Goal: Task Accomplishment & Management: Use online tool/utility

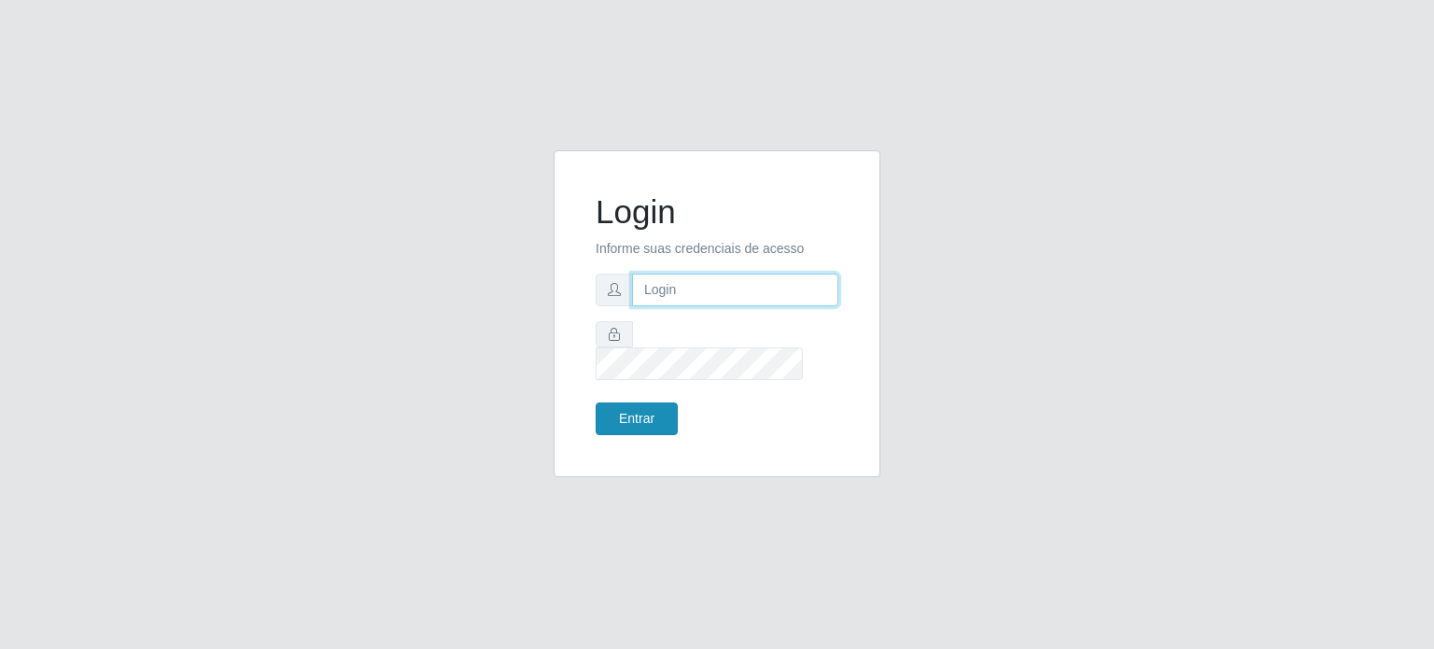
type input "[EMAIL_ADDRESS][DOMAIN_NAME]"
click at [667, 412] on button "Entrar" at bounding box center [637, 418] width 82 height 33
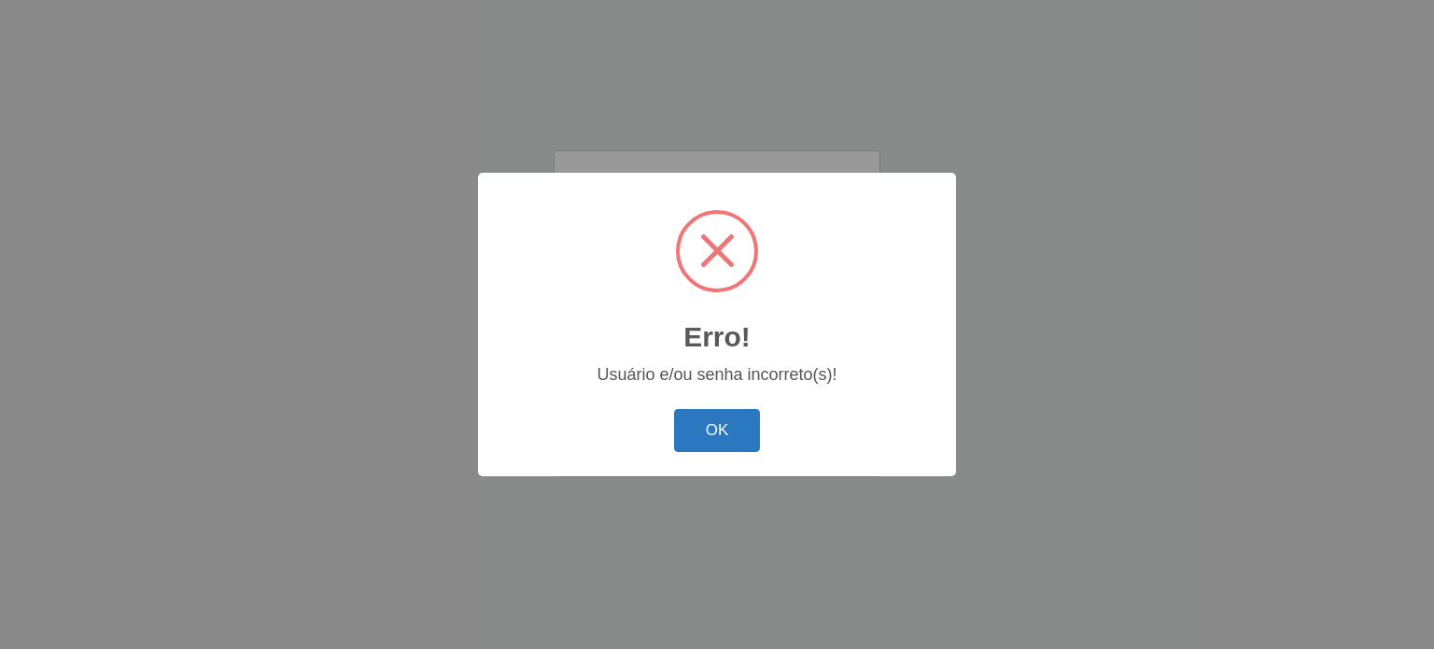
click at [716, 429] on button "OK" at bounding box center [717, 431] width 87 height 44
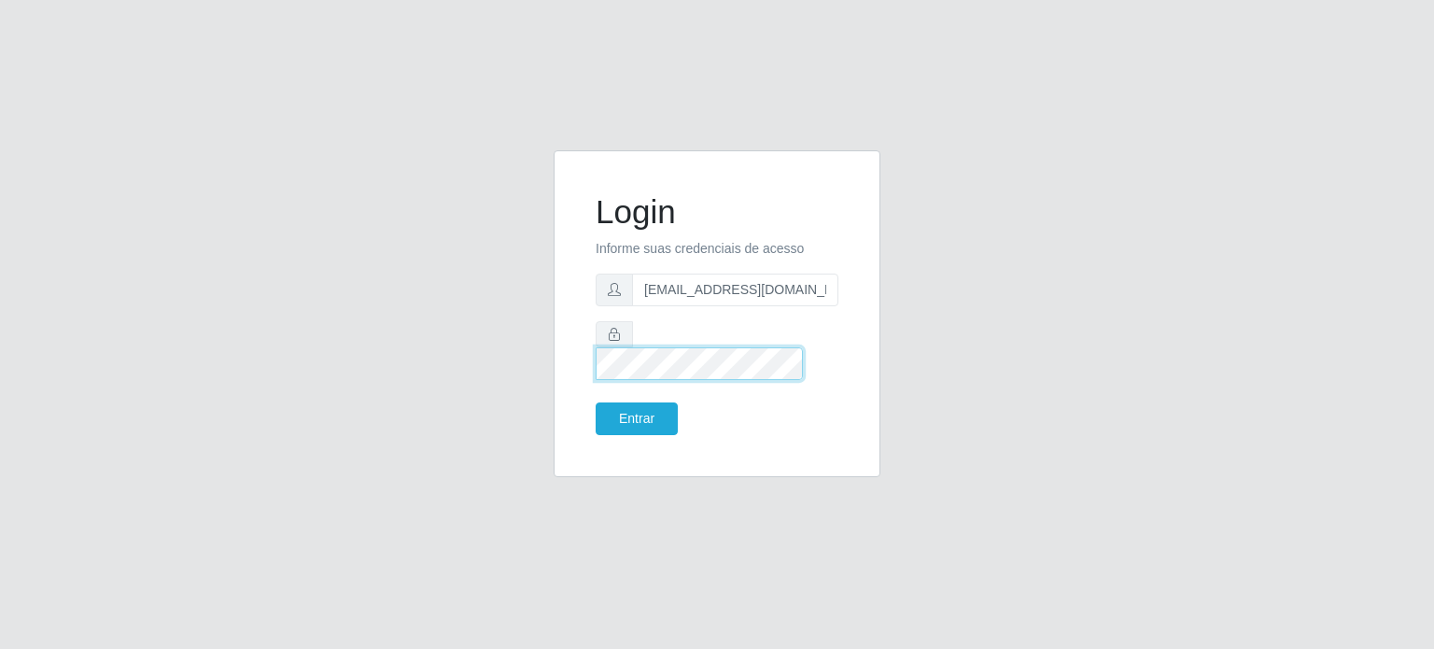
click at [617, 358] on div at bounding box center [717, 350] width 243 height 59
click at [596, 402] on button "Entrar" at bounding box center [637, 418] width 82 height 33
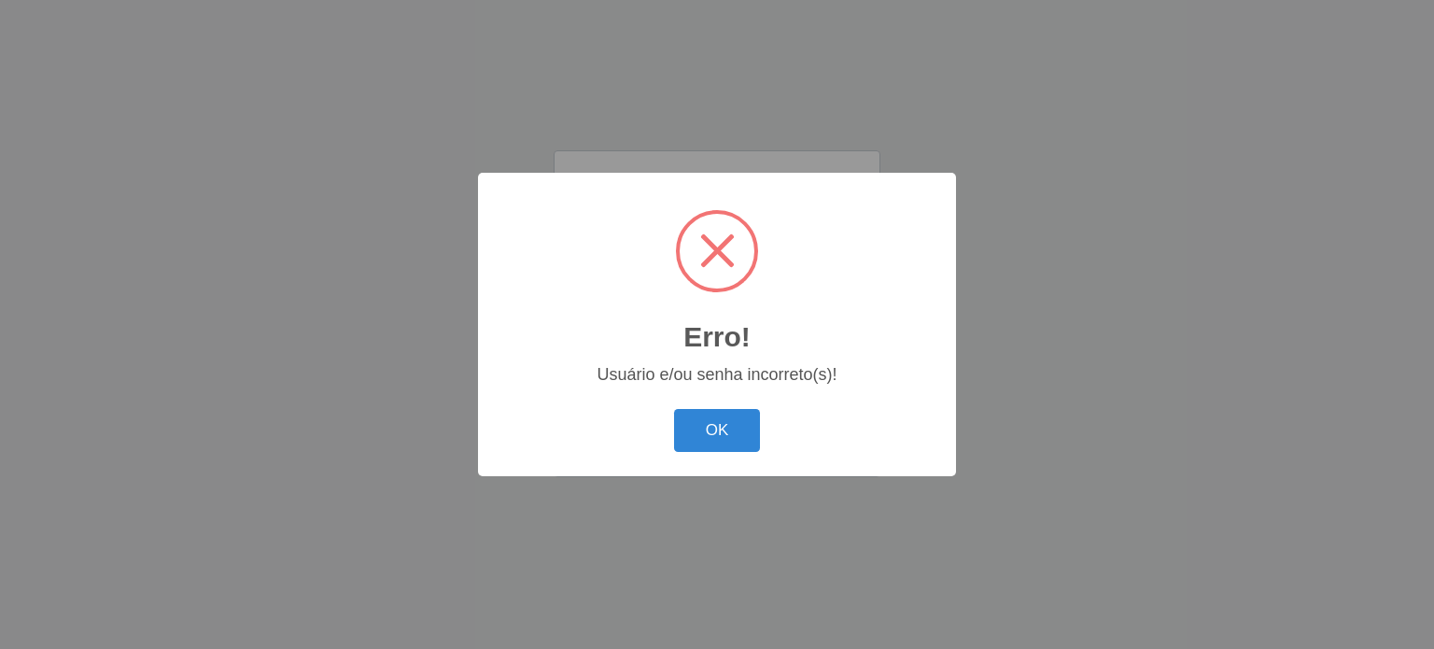
click at [674, 409] on button "OK" at bounding box center [717, 431] width 87 height 44
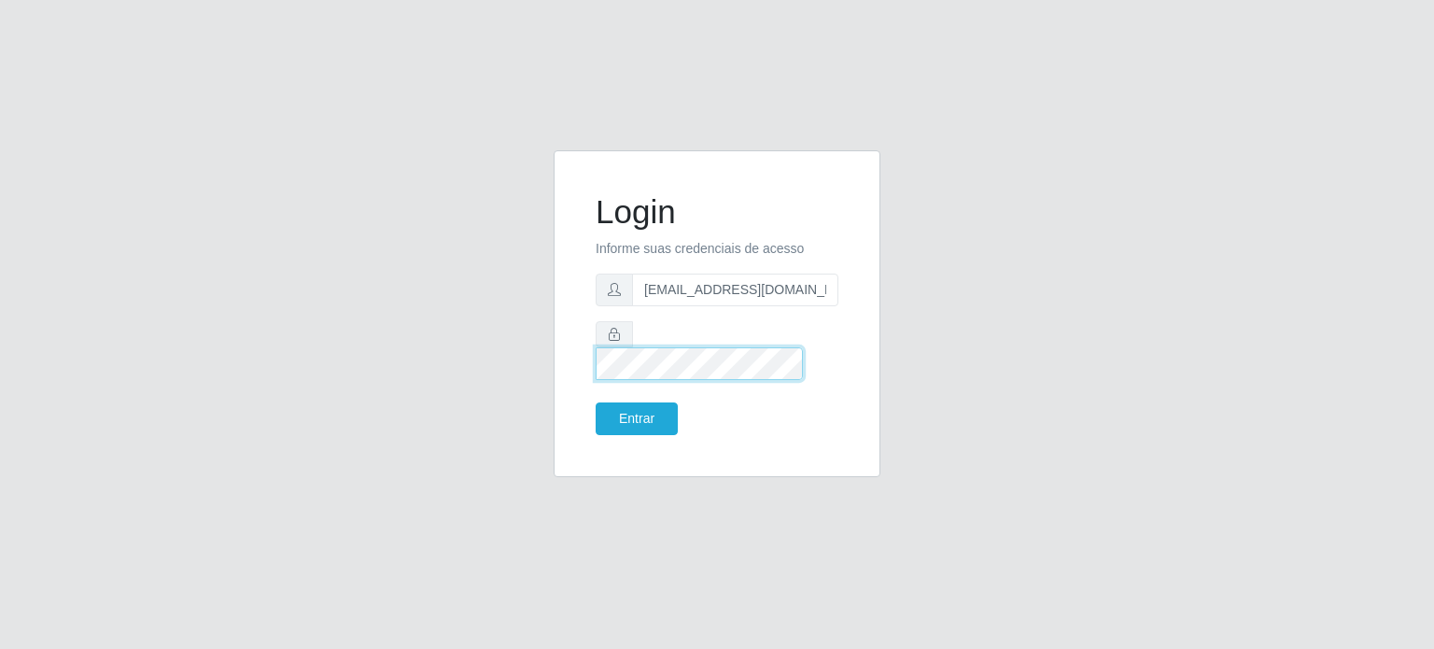
click at [596, 402] on button "Entrar" at bounding box center [637, 418] width 82 height 33
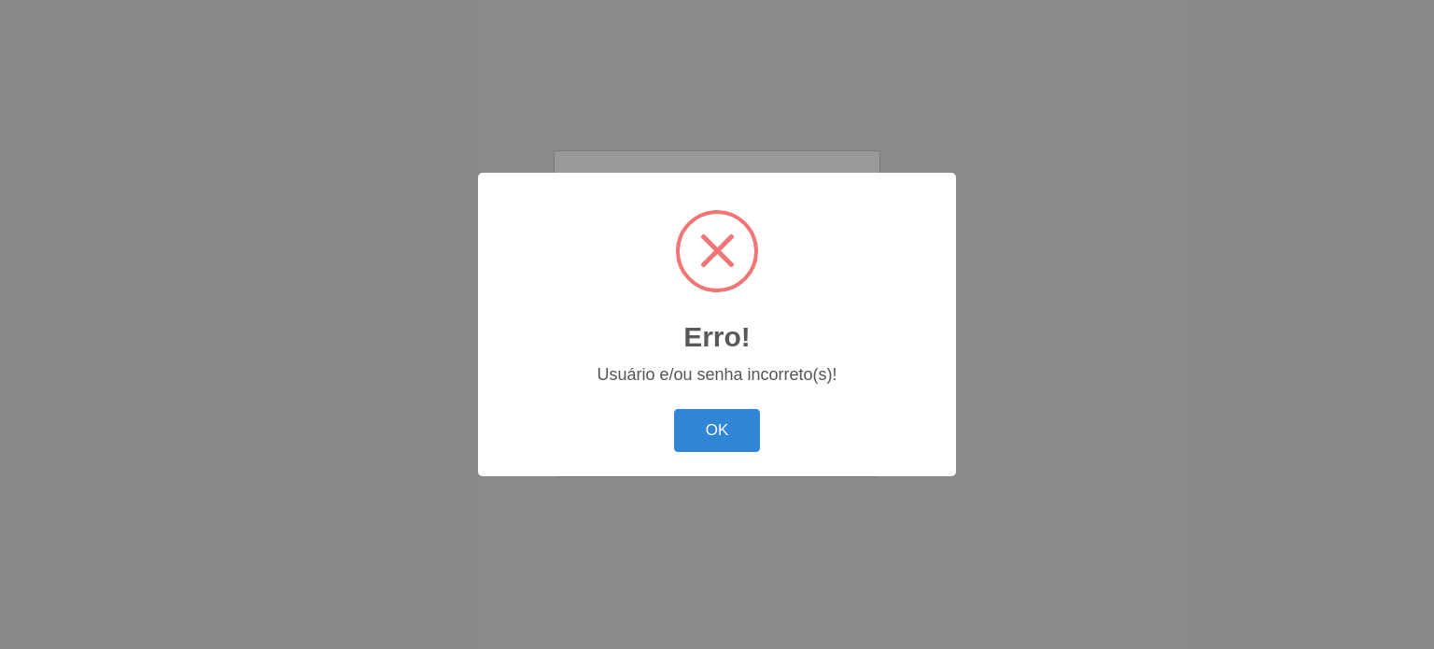
click at [674, 409] on button "OK" at bounding box center [717, 431] width 87 height 44
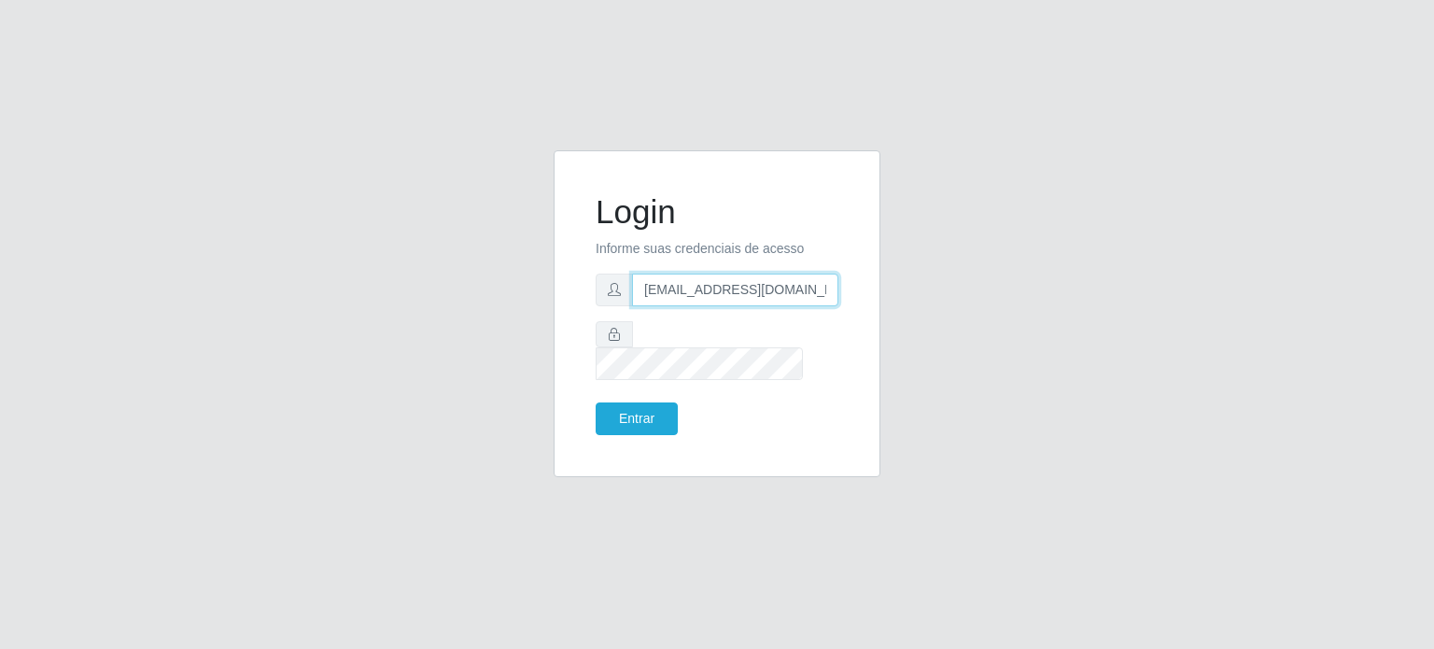
click at [665, 299] on input "[EMAIL_ADDRESS][DOMAIN_NAME]" at bounding box center [735, 290] width 206 height 33
click at [596, 402] on button "Entrar" at bounding box center [637, 418] width 82 height 33
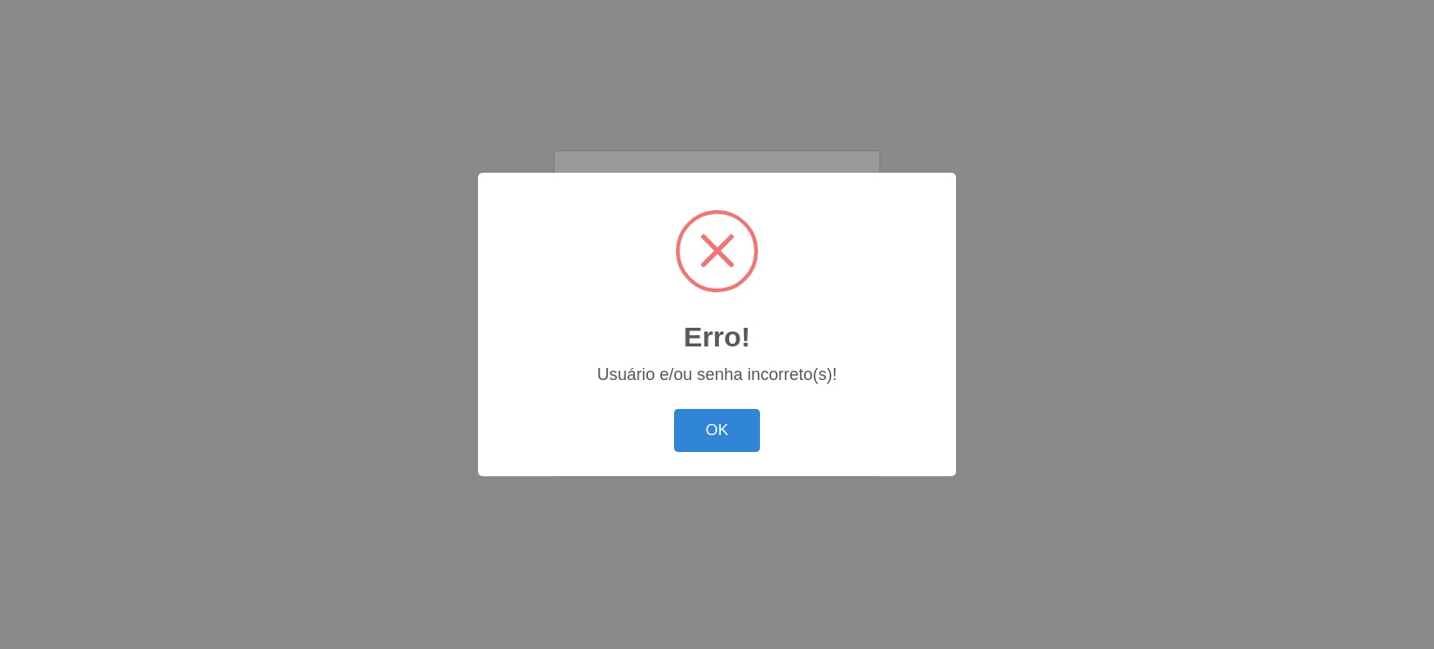
click at [674, 409] on button "OK" at bounding box center [717, 431] width 87 height 44
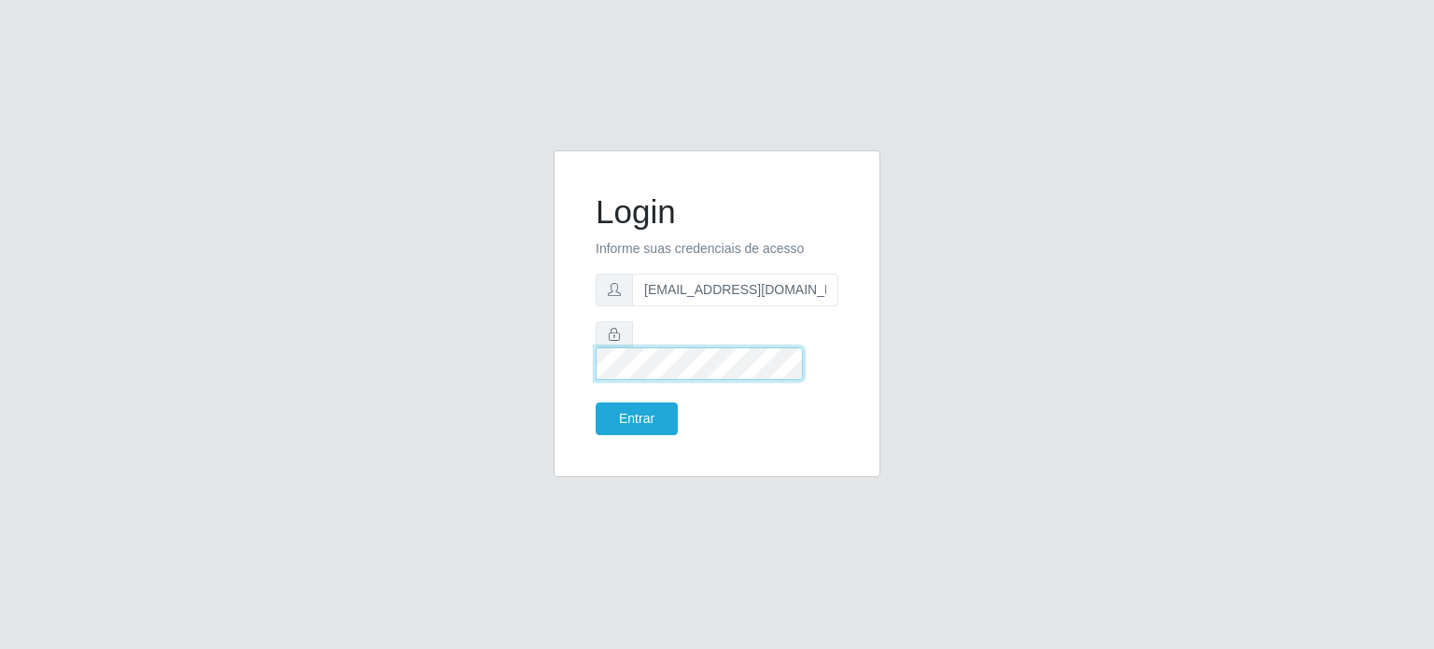
click at [596, 402] on button "Entrar" at bounding box center [637, 418] width 82 height 33
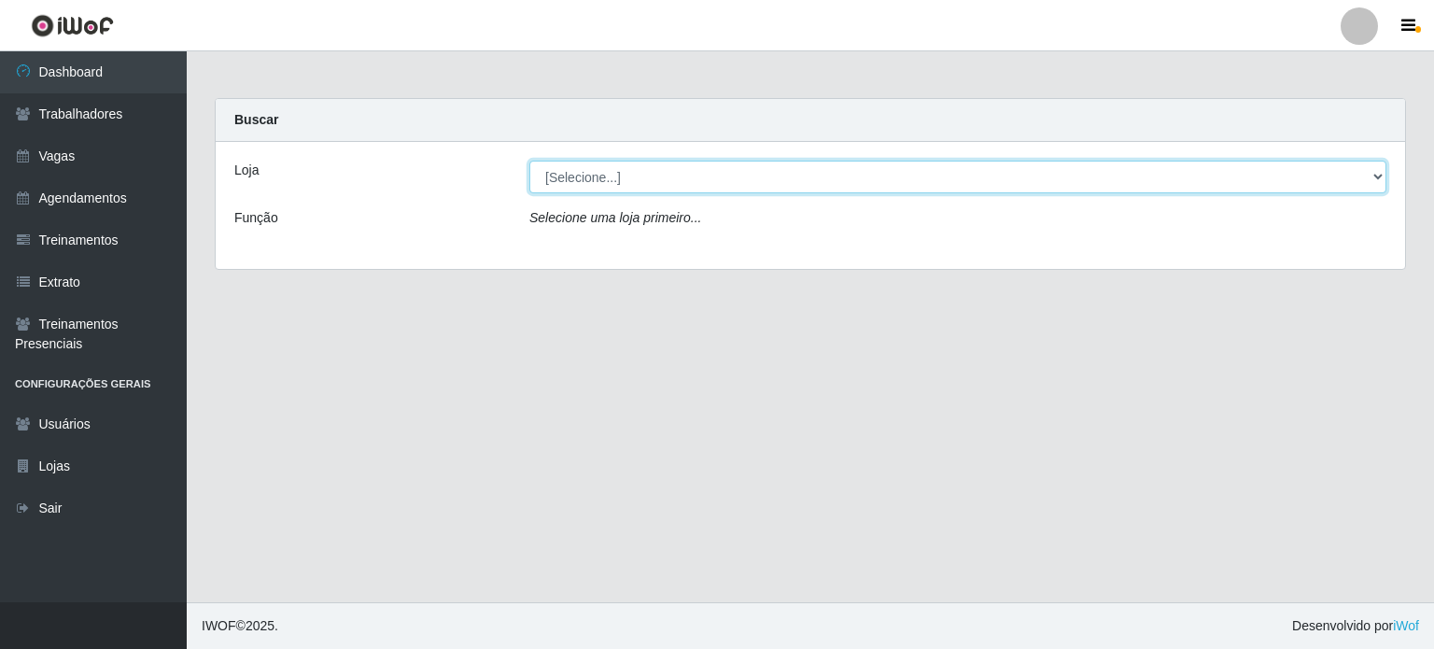
click at [550, 171] on select "[Selecione...] Corte Fácil - Unidade Planalto" at bounding box center [957, 177] width 857 height 33
select select "202"
click at [529, 161] on select "[Selecione...] Corte Fácil - Unidade Planalto" at bounding box center [957, 177] width 857 height 33
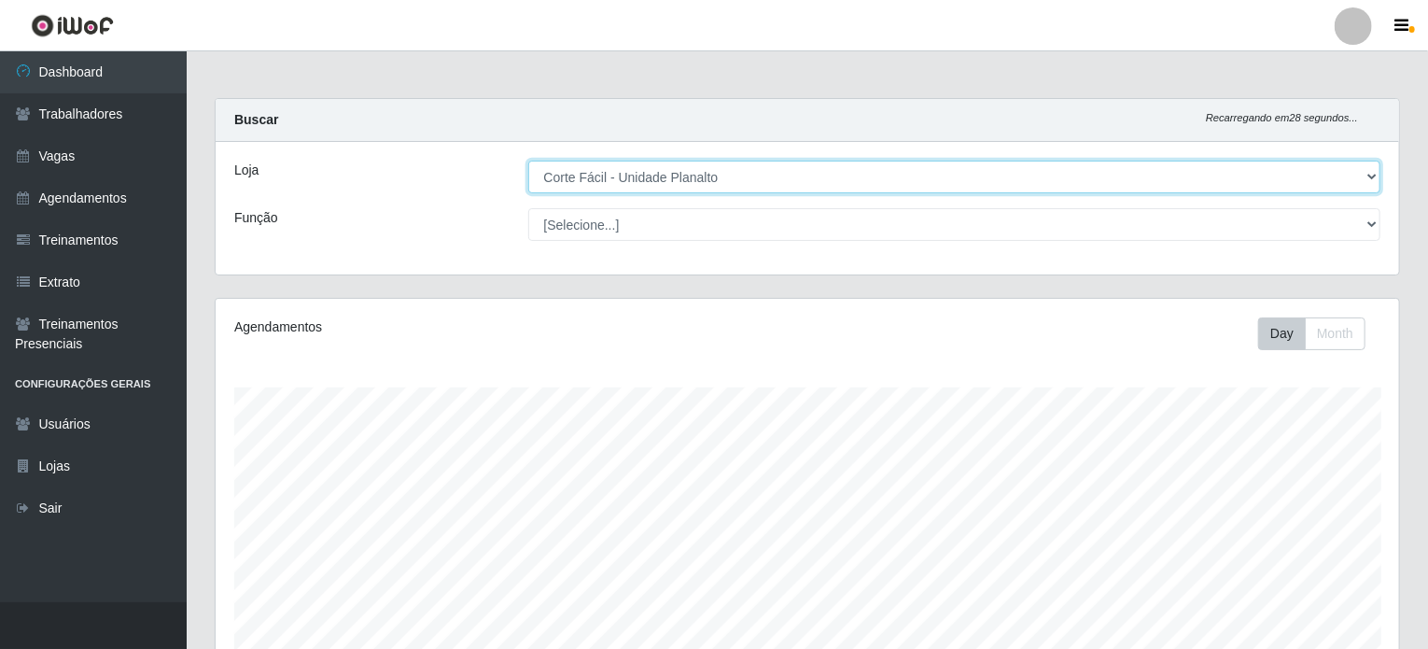
scroll to position [387, 1184]
